Goal: Information Seeking & Learning: Check status

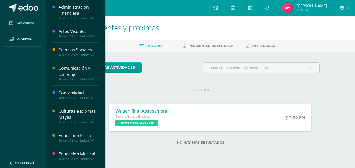
click at [27, 23] on span "Mis cursos" at bounding box center [25, 23] width 17 height 4
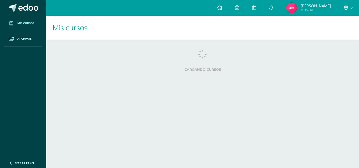
click at [25, 22] on span "Mis cursos" at bounding box center [25, 23] width 17 height 4
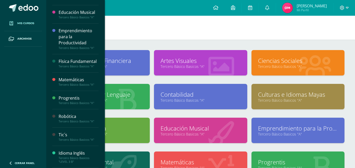
scroll to position [157, 0]
click at [98, 85] on div "Tercero Básico Basicos "A"" at bounding box center [79, 85] width 40 height 4
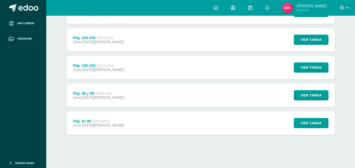
scroll to position [236, 0]
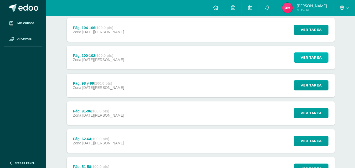
click at [320, 62] on span "Ver tarea" at bounding box center [310, 58] width 21 height 10
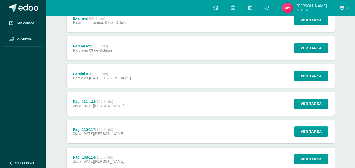
scroll to position [0, 0]
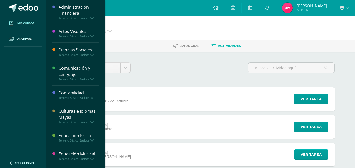
click at [34, 23] on span "Mis cursos" at bounding box center [25, 23] width 17 height 4
